Goal: Task Accomplishment & Management: Use online tool/utility

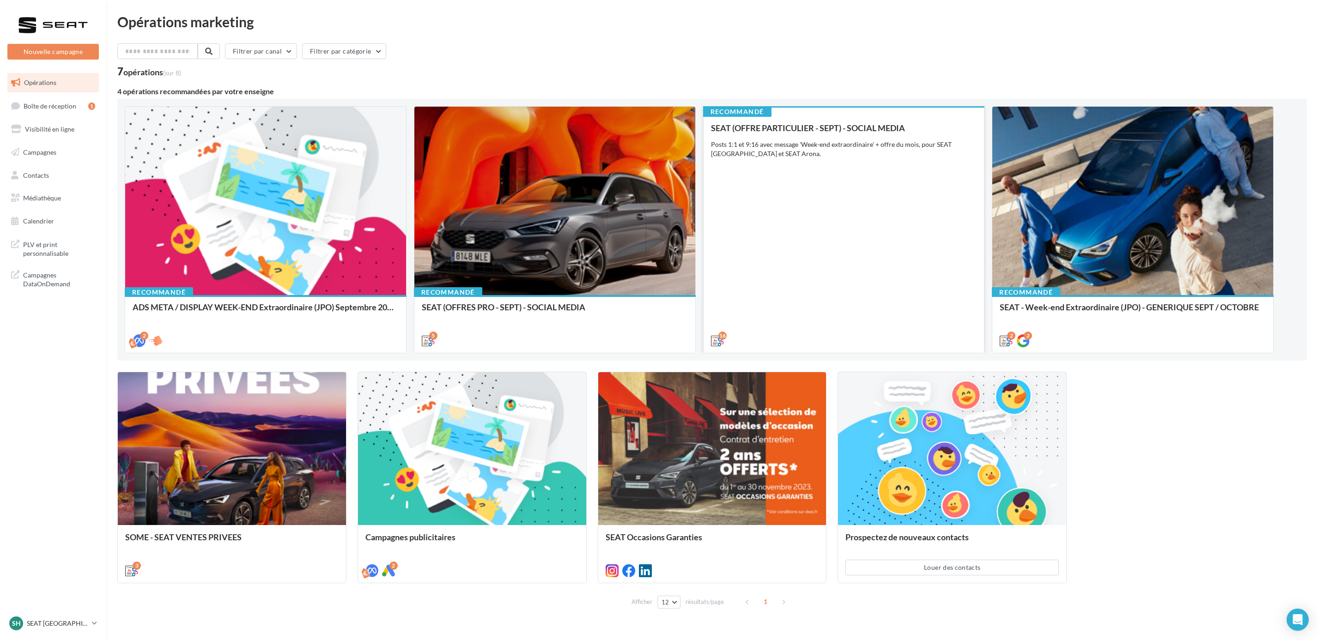
click at [878, 204] on div "SEAT (OFFRE PARTICULIER - SEPT) - SOCIAL MEDIA Posts 1:1 et 9:16 avec message '…" at bounding box center [844, 233] width 266 height 221
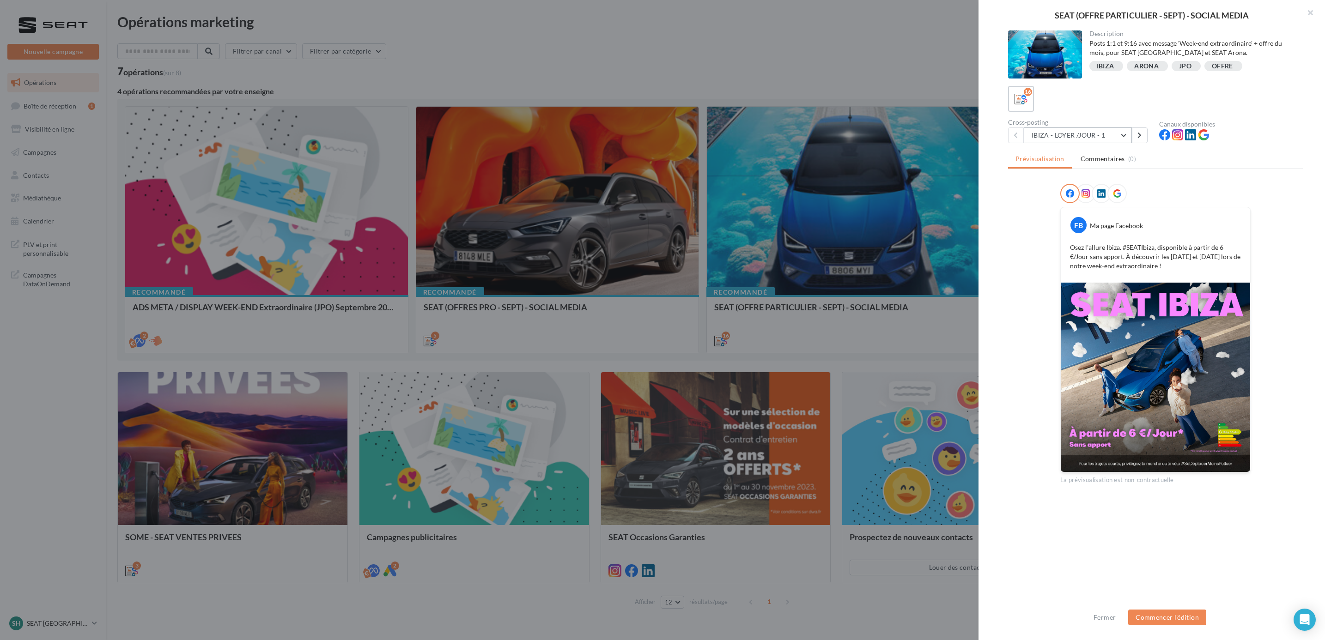
click at [1094, 135] on button "IBIZA - LOYER /JOUR - 1" at bounding box center [1078, 136] width 108 height 16
click at [1105, 183] on span "IBIZA - LOYER /JOUR - 2" at bounding box center [1074, 183] width 70 height 8
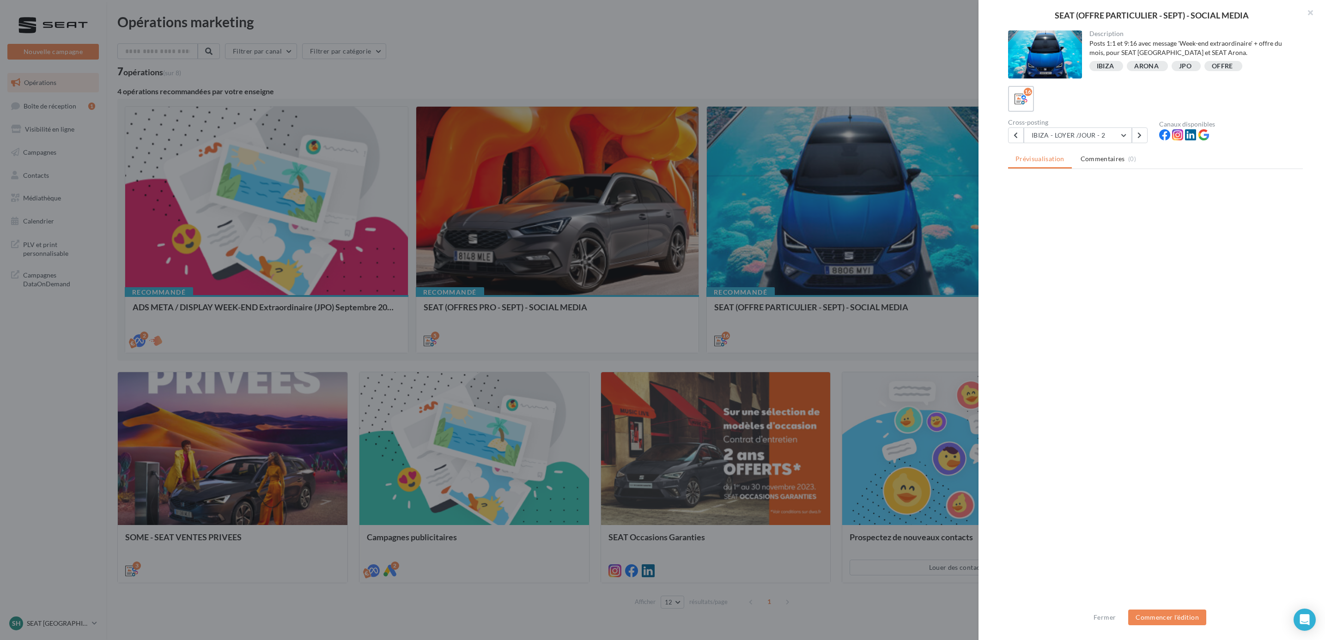
click at [1096, 122] on div "Cross-posting" at bounding box center [1080, 122] width 144 height 6
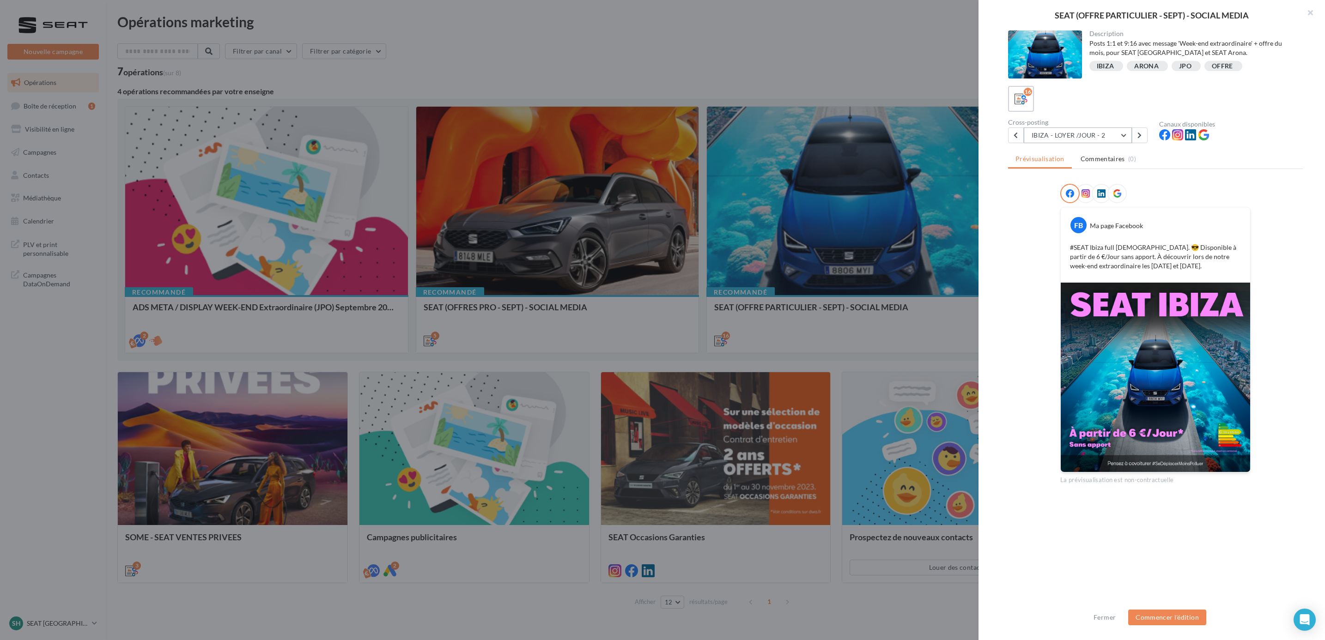
click at [1101, 132] on button "IBIZA - LOYER /JOUR - 2" at bounding box center [1078, 136] width 108 height 16
click at [1108, 203] on span "IBIZA - FOCUS JANTE + OFFRE" at bounding box center [1084, 207] width 91 height 8
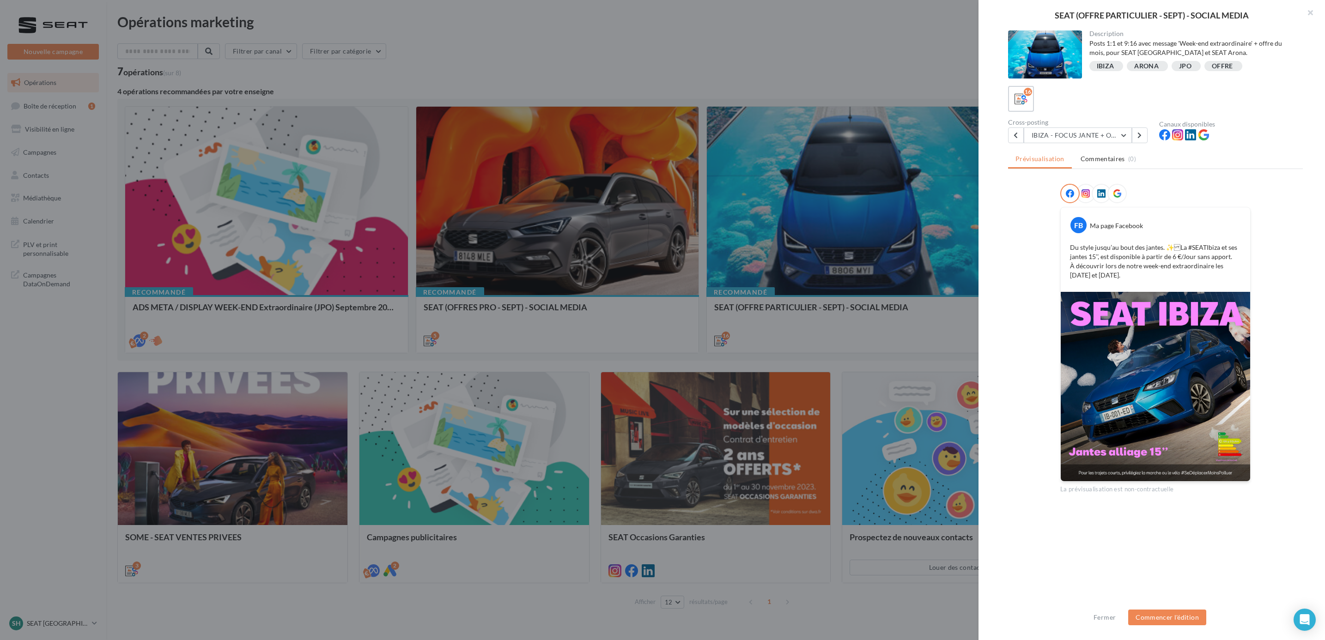
click at [1045, 125] on div "Cross-posting" at bounding box center [1080, 122] width 144 height 6
click at [1080, 140] on button "IBIZA - FOCUS JANTE + OFFRE" at bounding box center [1078, 136] width 108 height 16
click at [1080, 225] on button "IBIZA - WEEK-END EXTRAORDINAIRE" at bounding box center [1093, 235] width 139 height 33
